Goal: Task Accomplishment & Management: Use online tool/utility

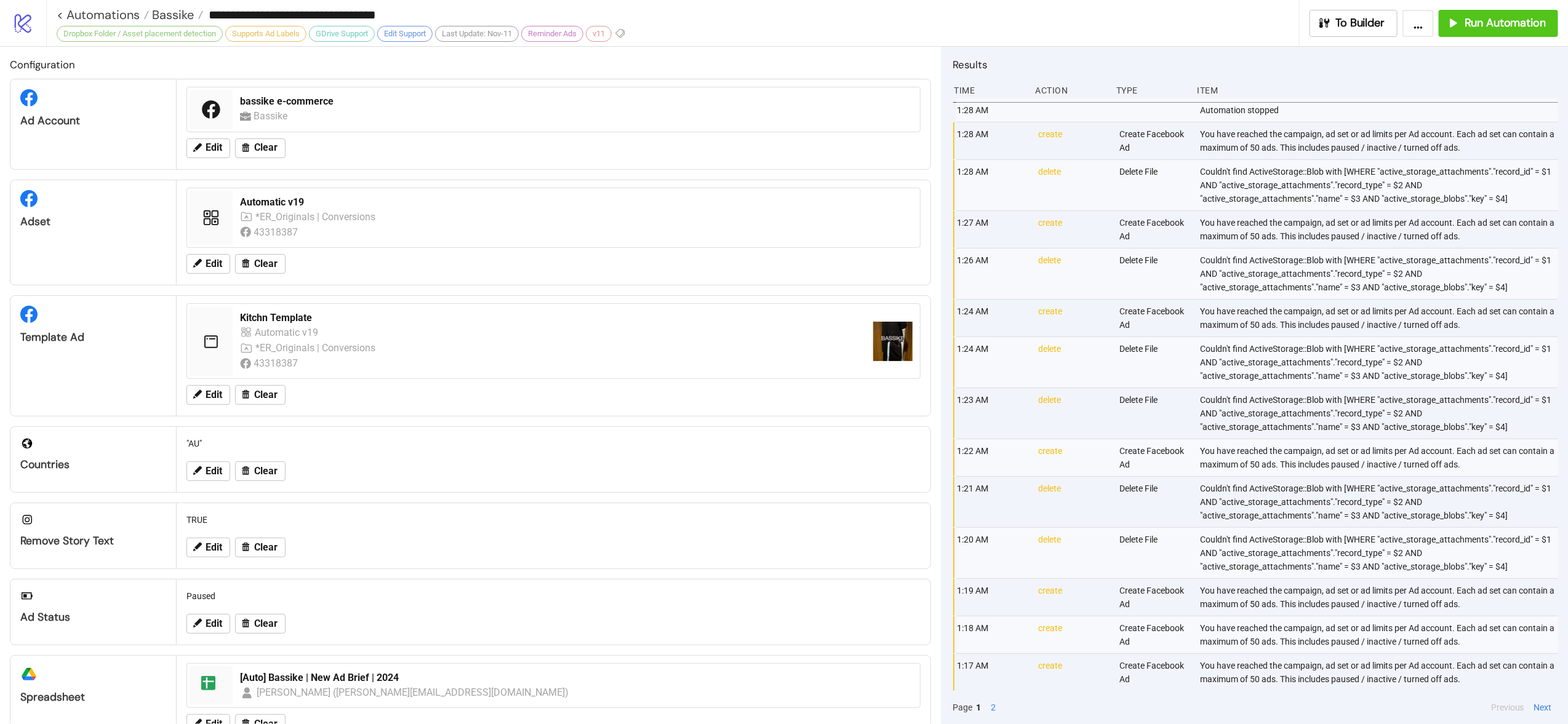
scroll to position [199, 0]
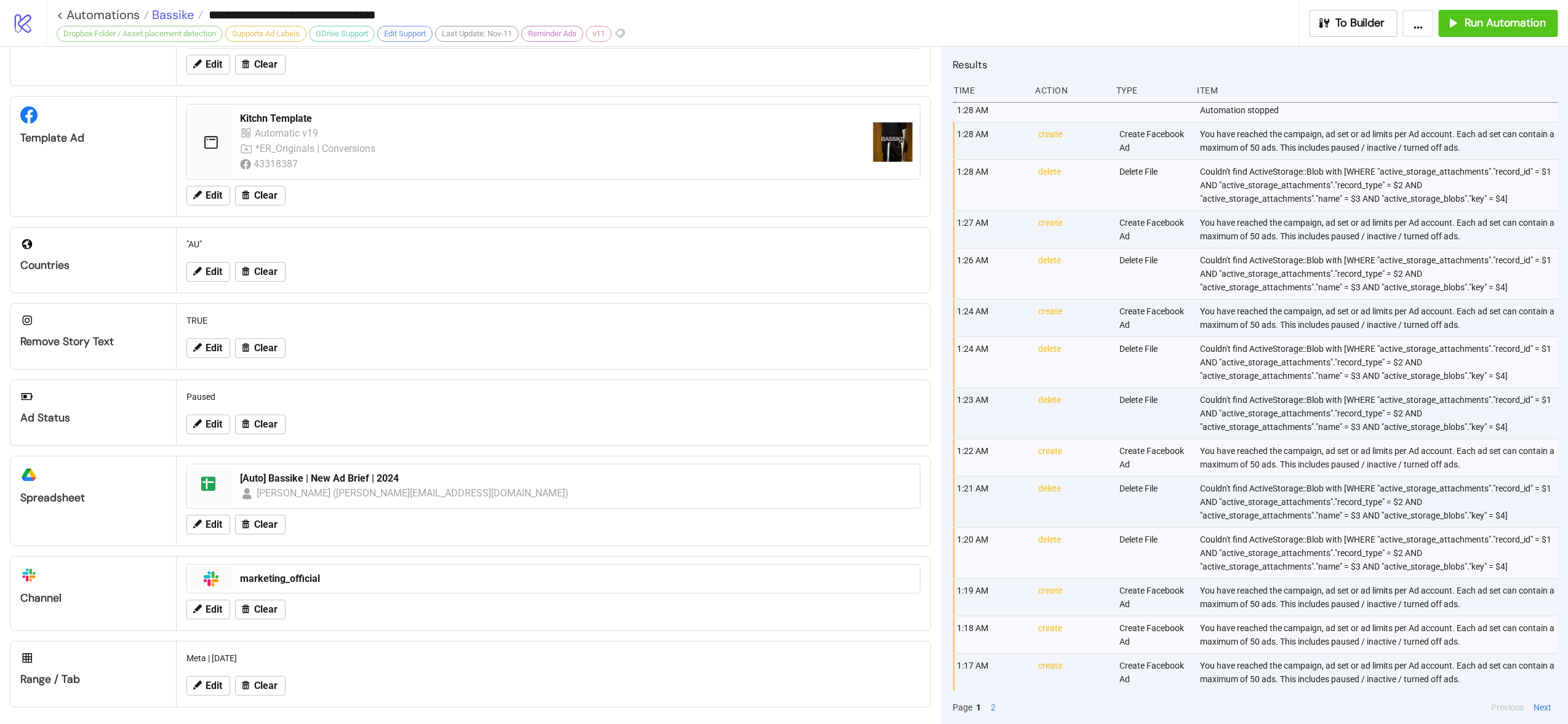
click at [169, 14] on span "Bassike" at bounding box center [171, 15] width 45 height 16
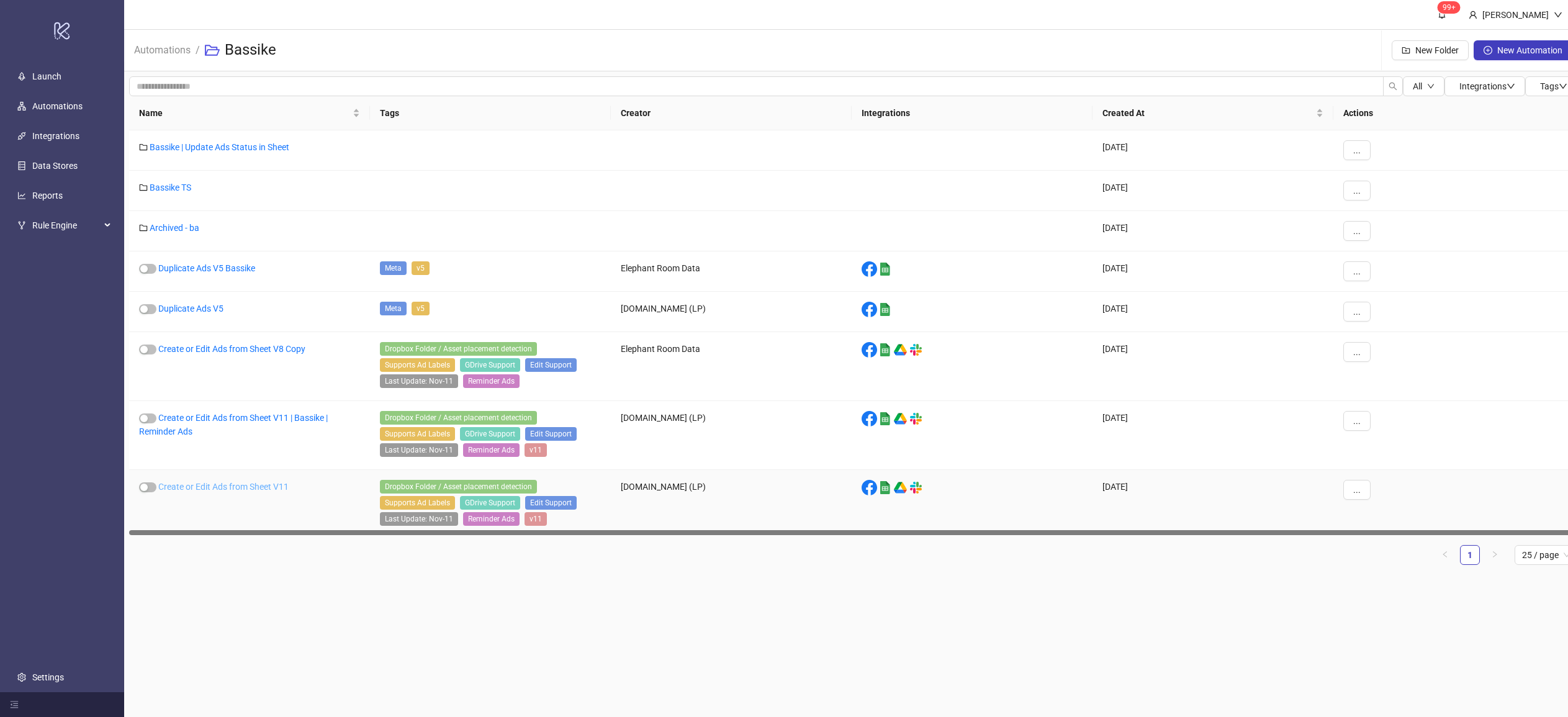
click at [206, 482] on link "Create or Edit Ads from Sheet V11" at bounding box center [224, 486] width 131 height 10
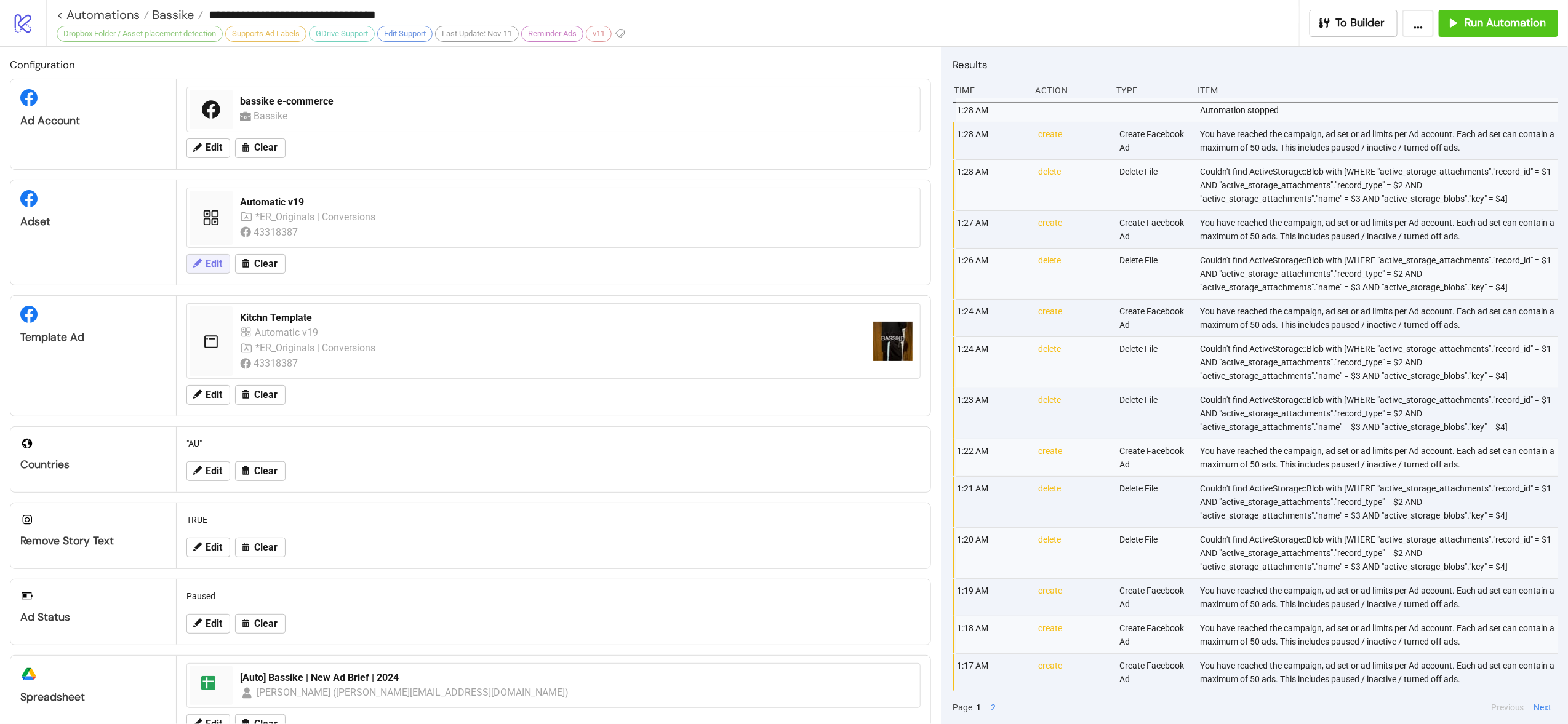
click at [201, 258] on icon at bounding box center [196, 262] width 11 height 11
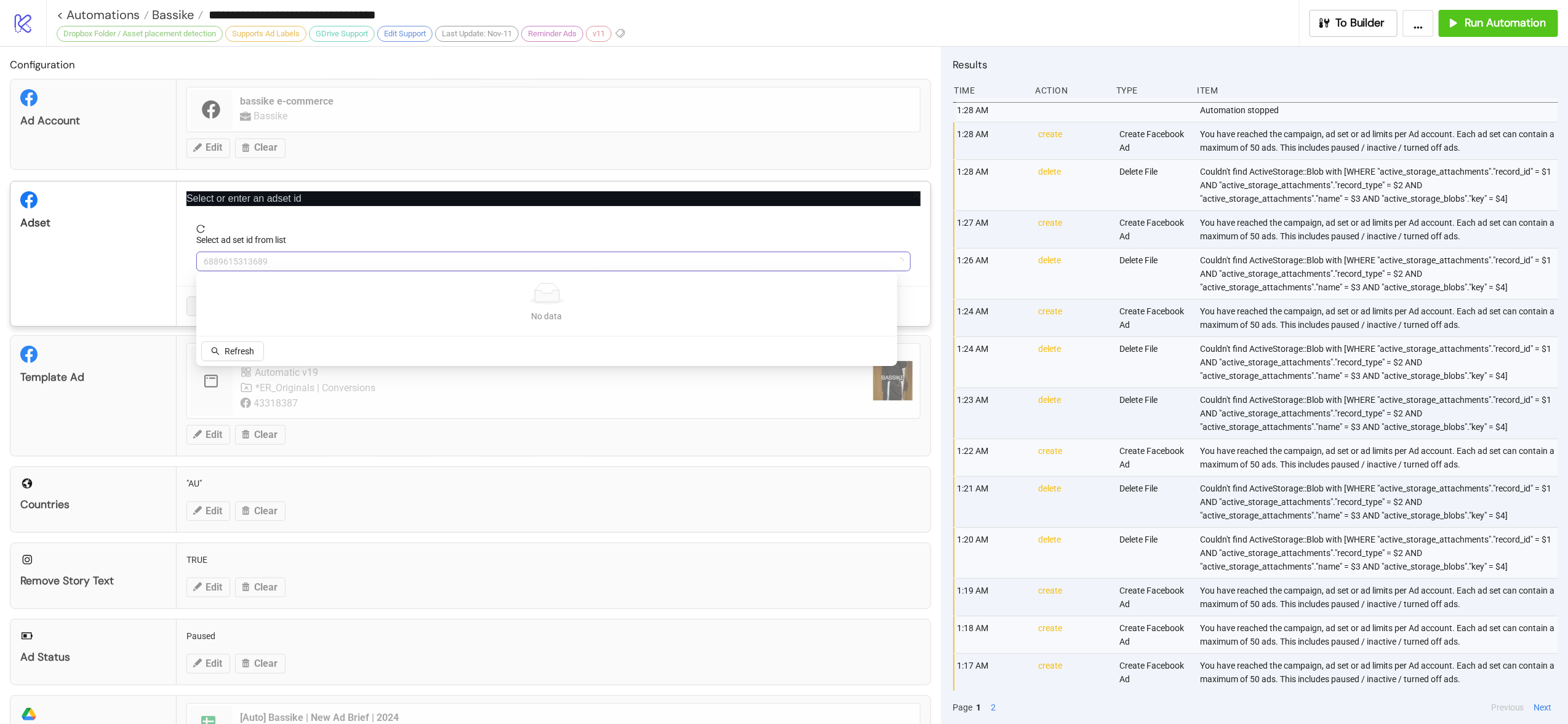
click at [318, 256] on span "6889615313689" at bounding box center [553, 261] width 700 height 18
paste input "**********"
type input "**********"
click at [244, 352] on span "Refetch" at bounding box center [239, 351] width 30 height 10
drag, startPoint x: 300, startPoint y: 270, endPoint x: 309, endPoint y: 267, distance: 9.5
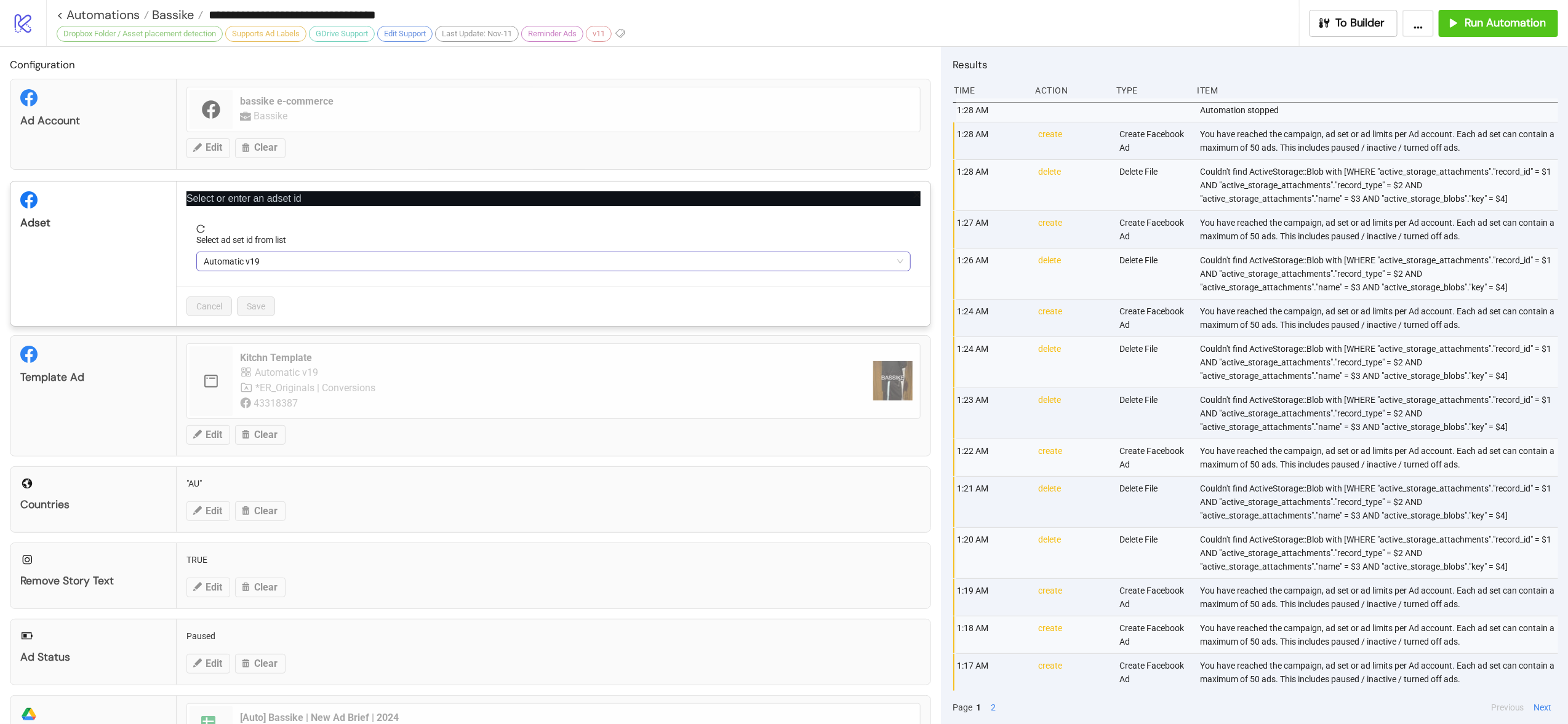
click at [302, 269] on form "Select ad set id from list Automatic v19" at bounding box center [554, 256] width 735 height 62
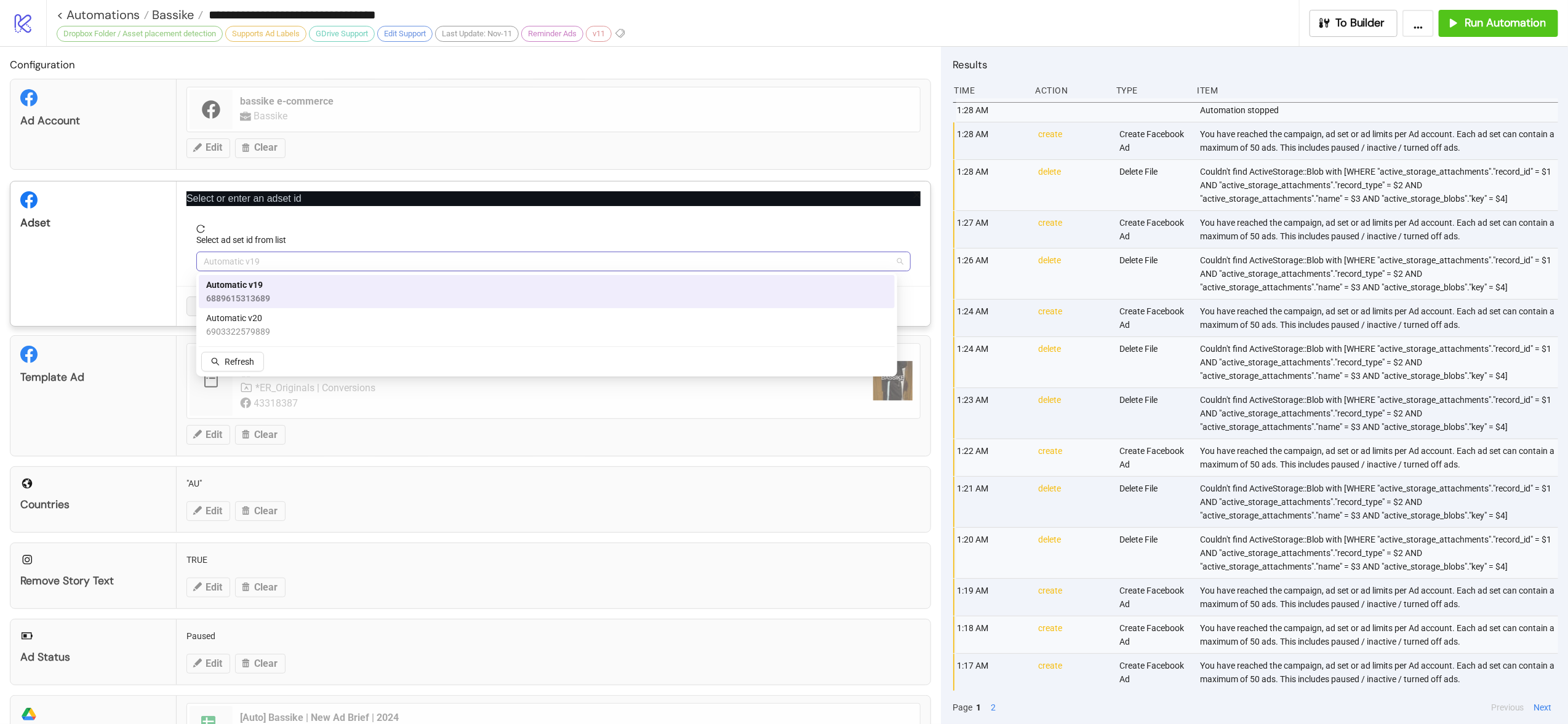
click at [313, 264] on span "Automatic v19" at bounding box center [553, 261] width 700 height 18
click at [304, 329] on div "Automatic v20 6903322579889" at bounding box center [547, 325] width 681 height 27
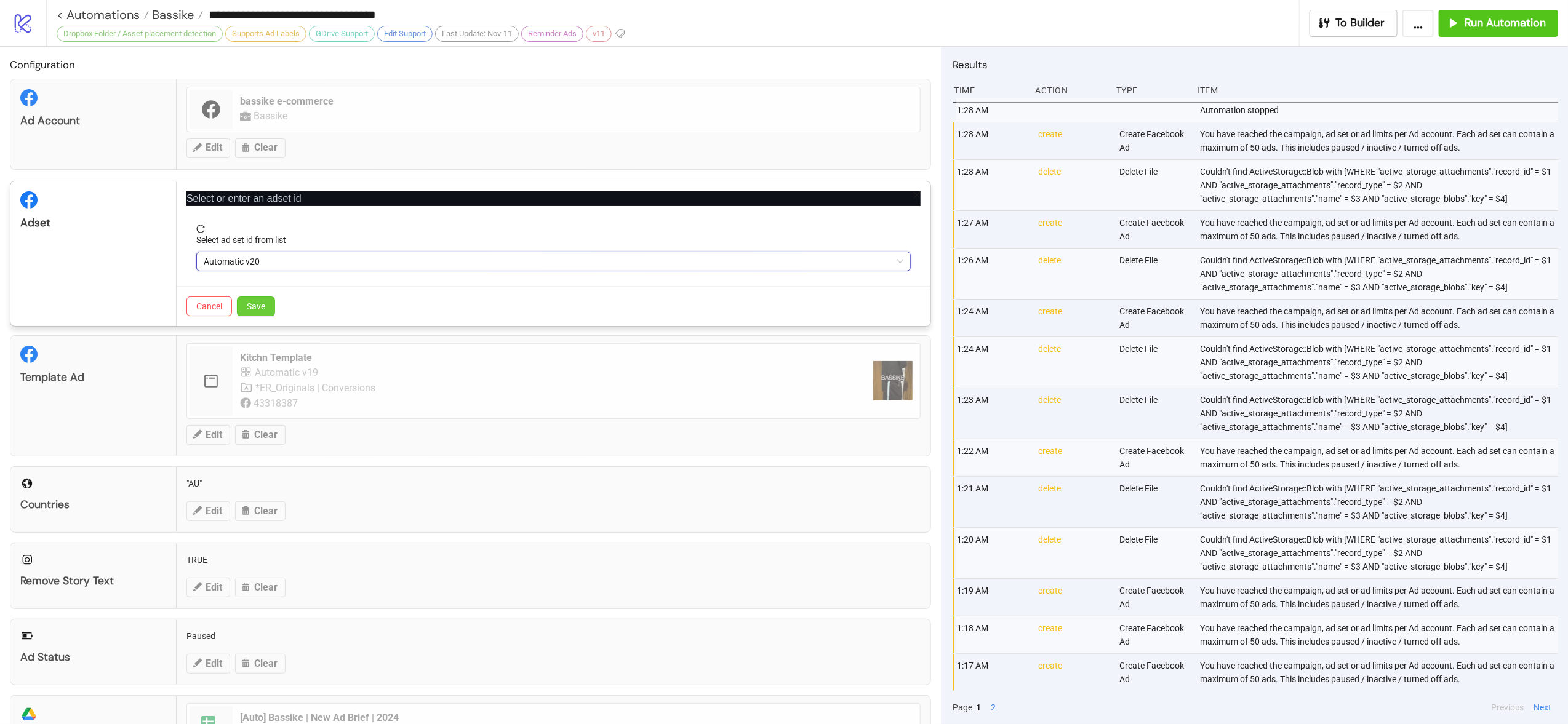
click at [273, 309] on button "Save" at bounding box center [256, 307] width 38 height 19
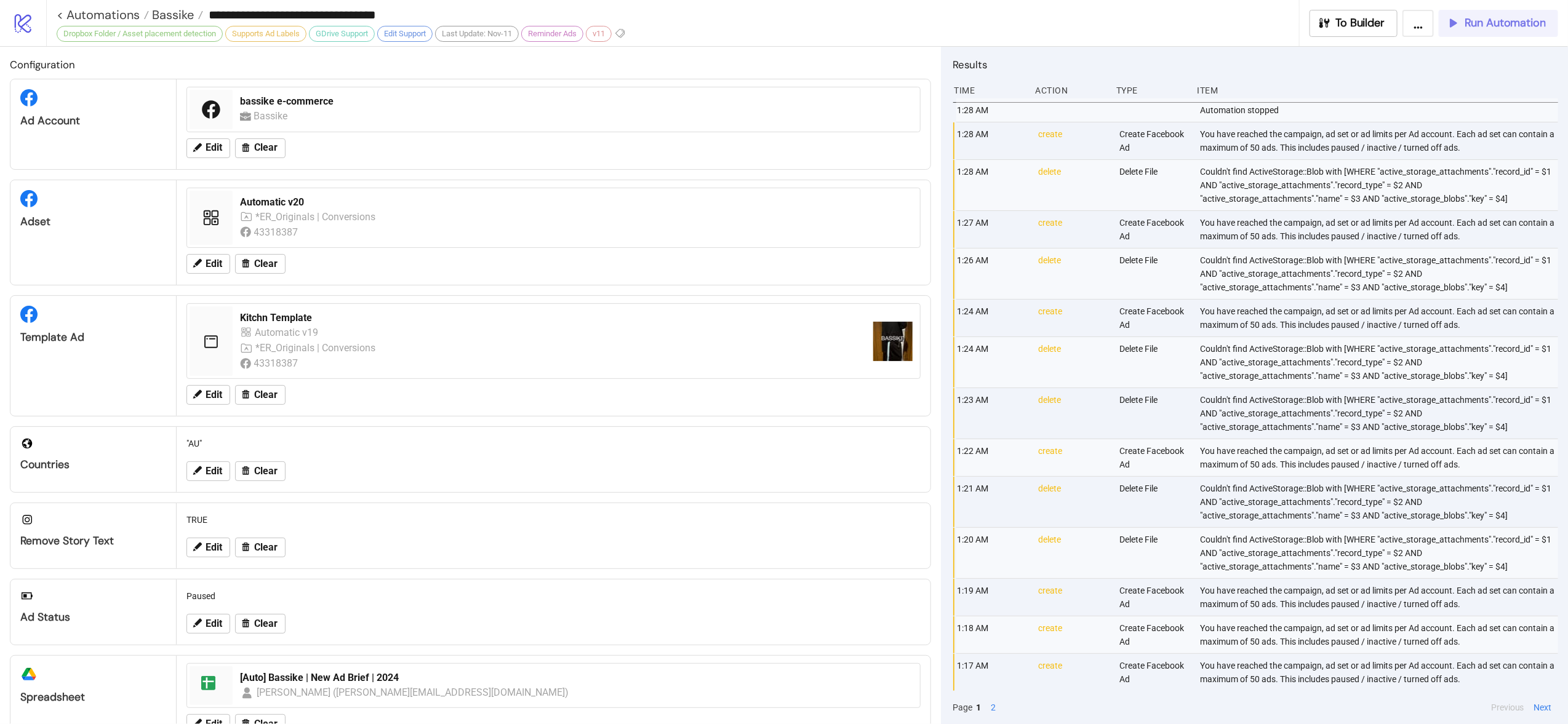
click at [1507, 28] on span "Run Automation" at bounding box center [1505, 23] width 81 height 15
